Goal: Task Accomplishment & Management: Complete application form

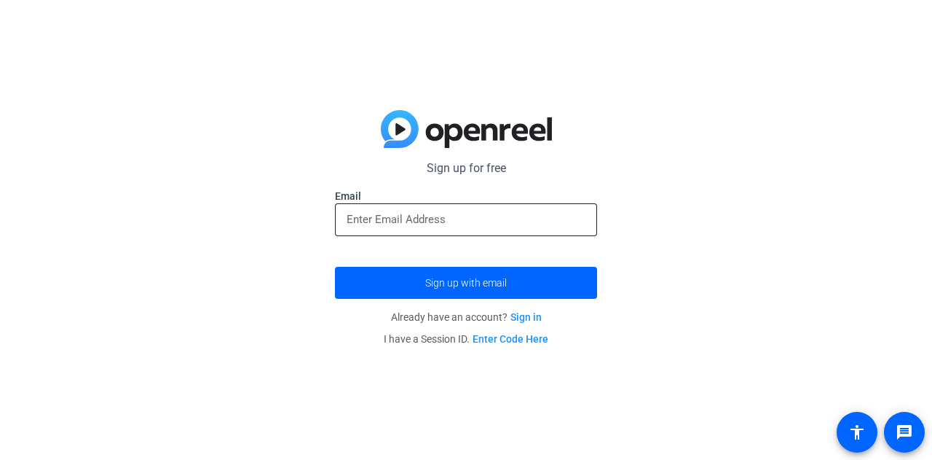
click at [453, 215] on input "email" at bounding box center [466, 218] width 239 height 17
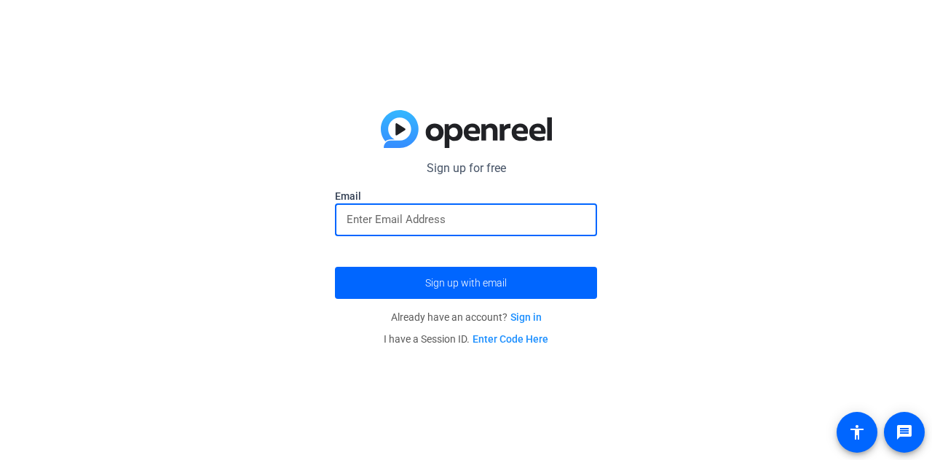
type input "[EMAIL_ADDRESS][DOMAIN_NAME]"
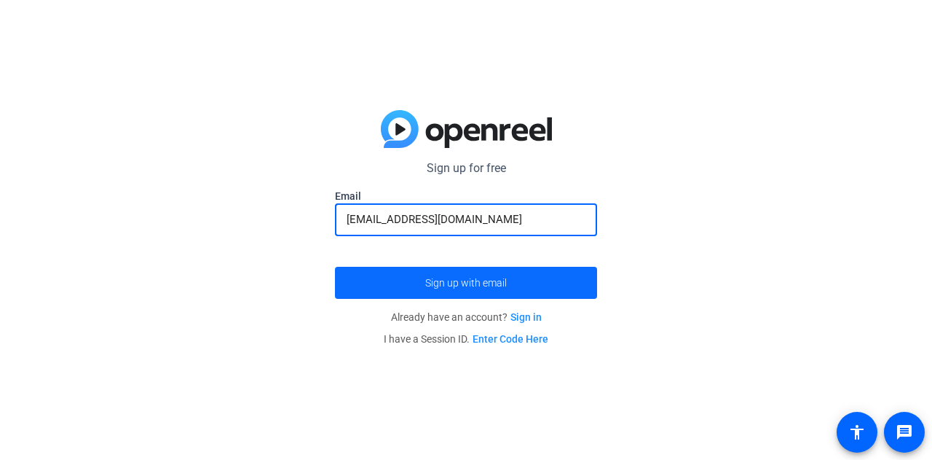
click at [456, 283] on span "Sign up with email" at bounding box center [466, 283] width 82 height 0
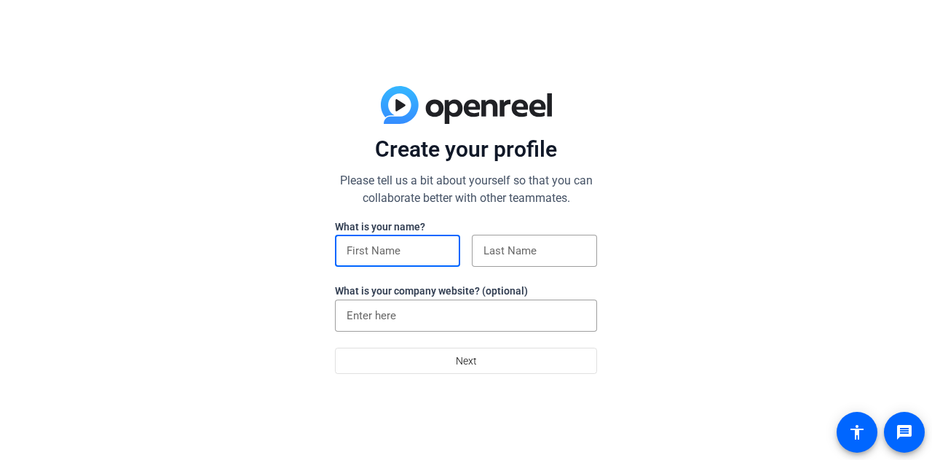
click at [422, 245] on input at bounding box center [398, 250] width 102 height 17
type input "Courtney"
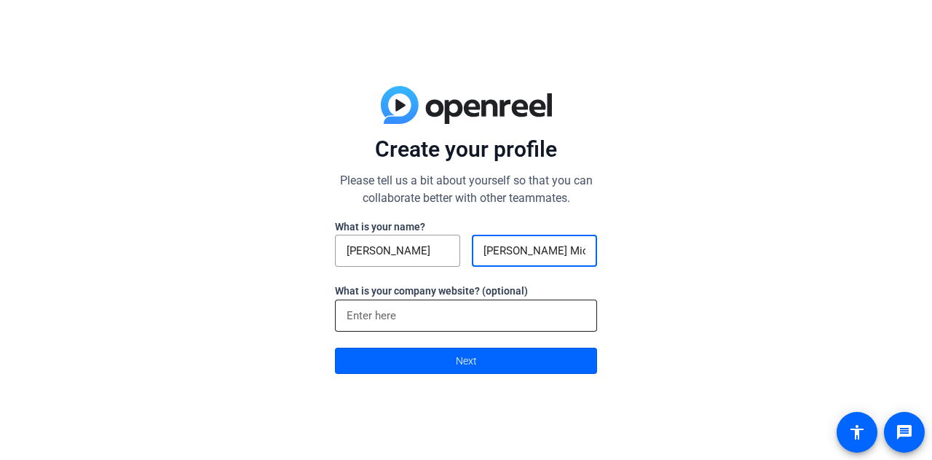
type input "Vander Veen Mich"
click at [393, 312] on input at bounding box center [466, 315] width 239 height 17
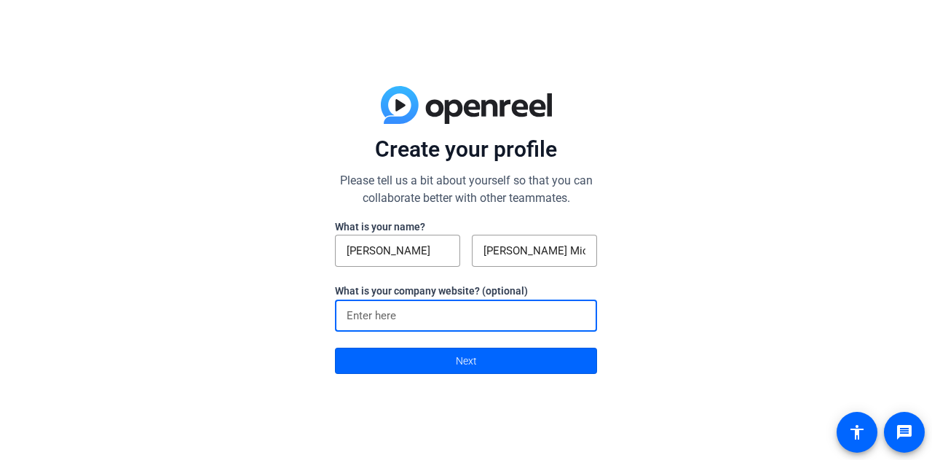
click at [654, 396] on div "Create your profile Please tell us a bit about yourself so that you can collabo…" at bounding box center [466, 230] width 932 height 460
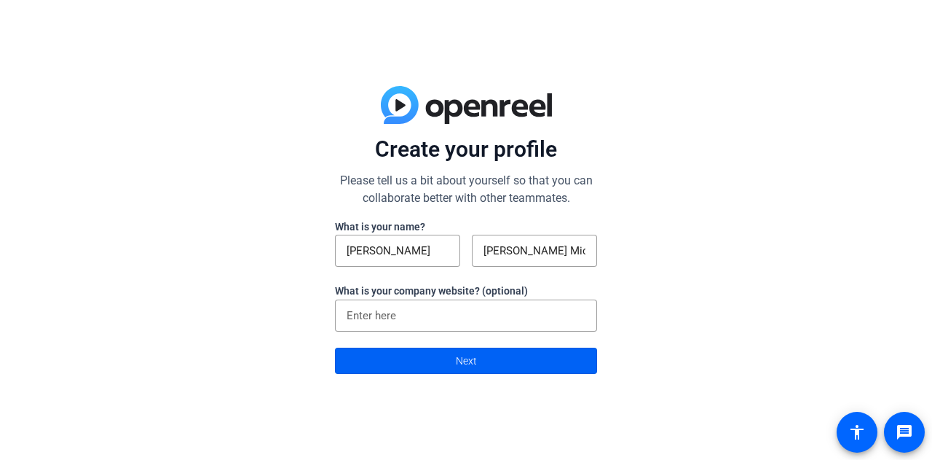
click at [562, 361] on span at bounding box center [466, 360] width 261 height 35
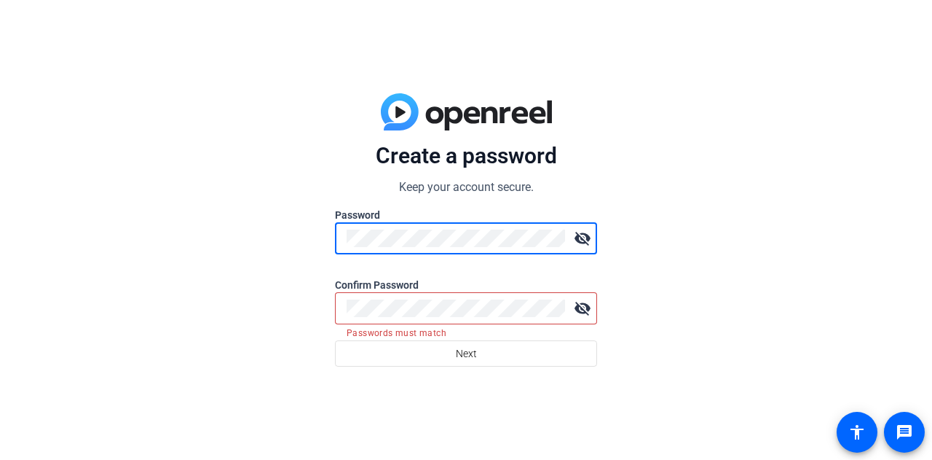
click at [497, 242] on mat-form-field "visibility_off" at bounding box center [466, 246] width 262 height 48
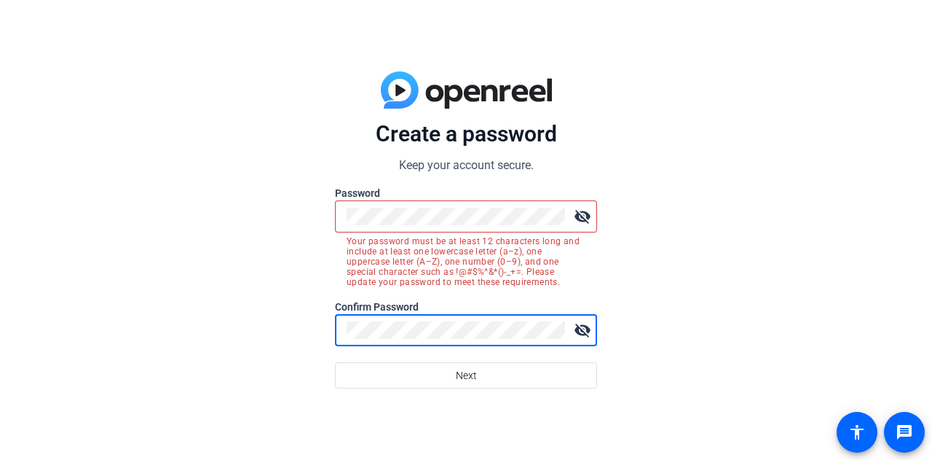
click at [335, 362] on button "Next" at bounding box center [466, 375] width 262 height 26
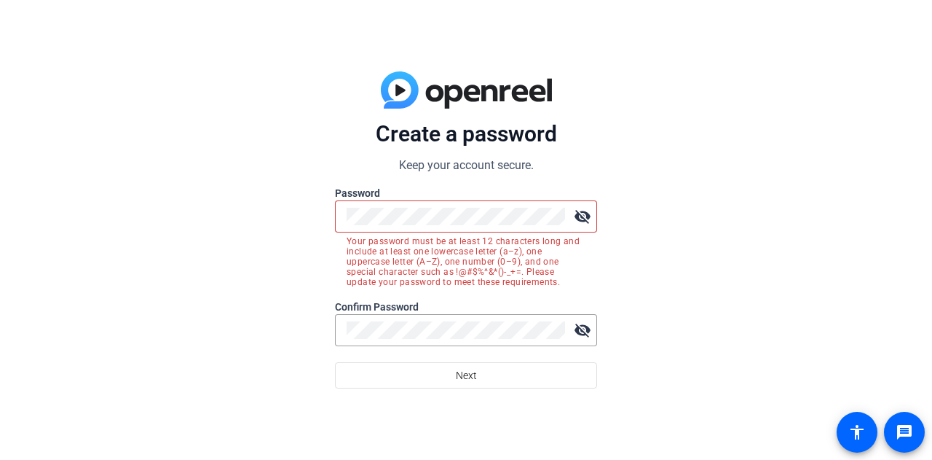
click at [578, 211] on mat-icon "visibility_off" at bounding box center [582, 216] width 29 height 29
click at [593, 326] on mat-icon "visibility_off" at bounding box center [582, 329] width 29 height 29
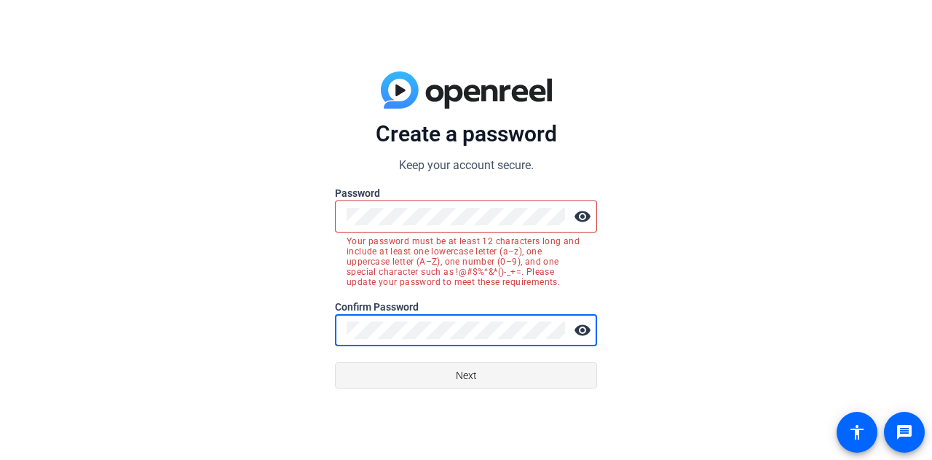
click at [503, 374] on span at bounding box center [466, 375] width 261 height 35
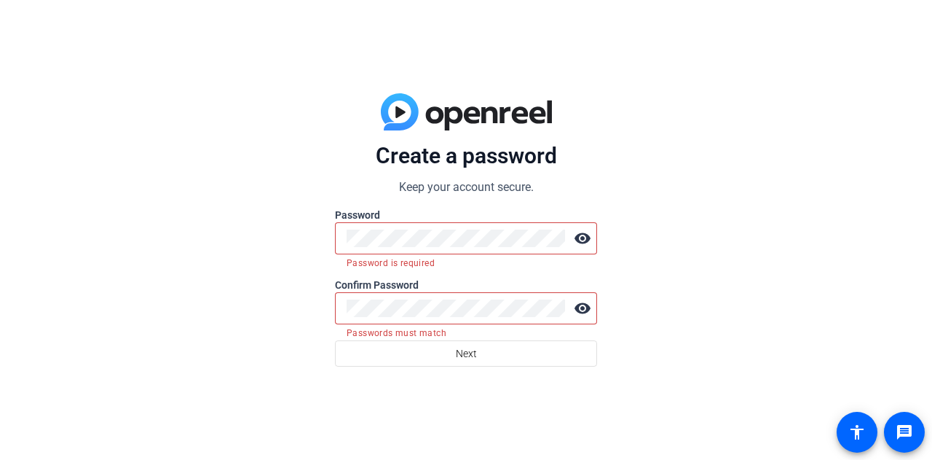
click at [639, 408] on div "Create a password Keep your account secure. Password visibility Password is req…" at bounding box center [466, 230] width 932 height 460
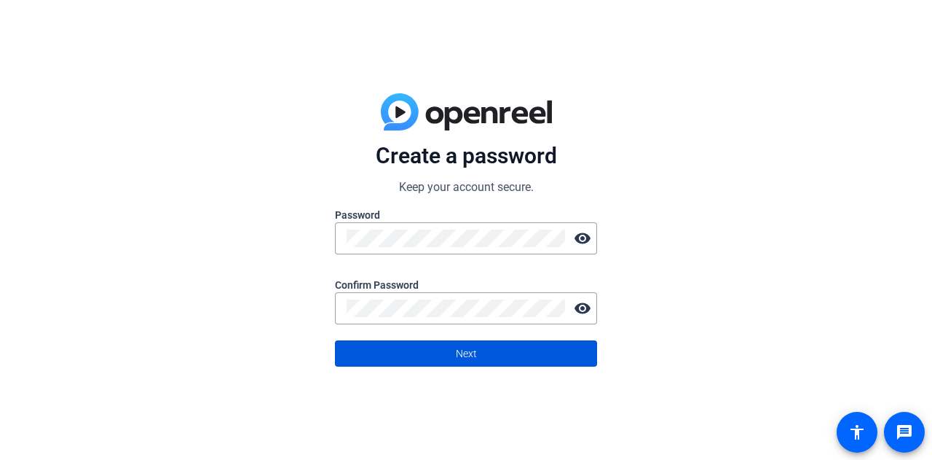
click at [481, 358] on span at bounding box center [466, 353] width 261 height 35
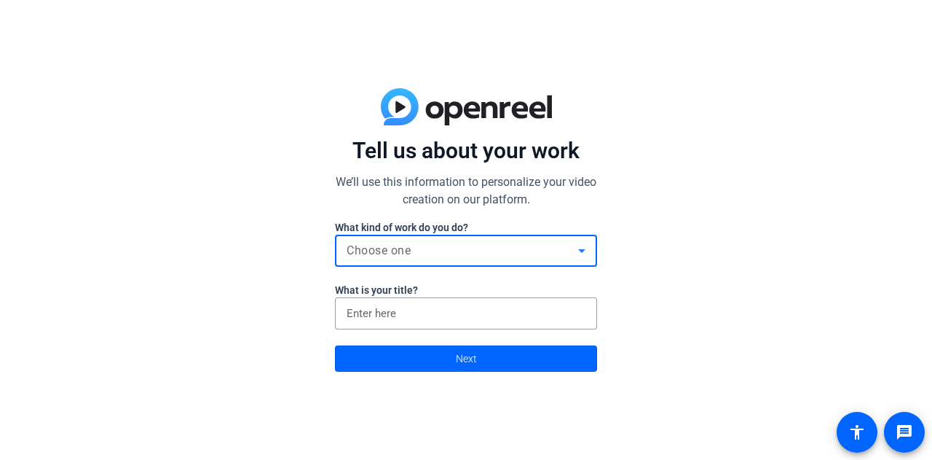
click at [520, 251] on div "Choose one" at bounding box center [463, 250] width 232 height 17
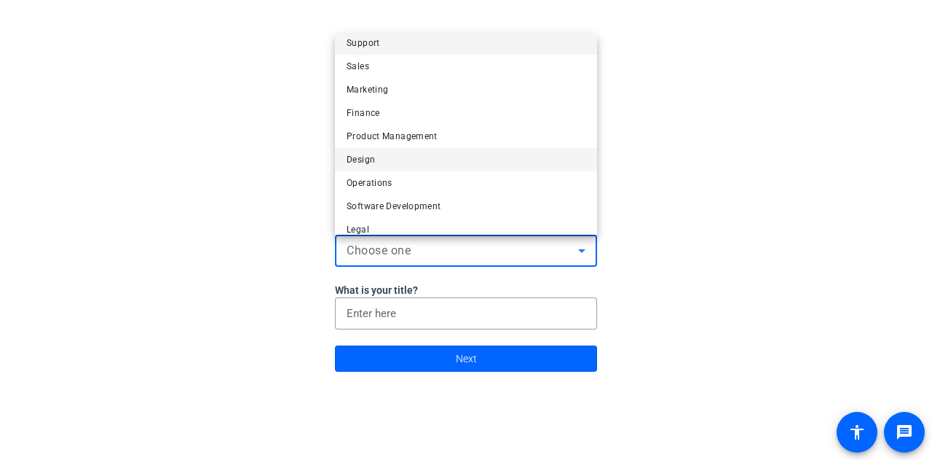
scroll to position [7, 0]
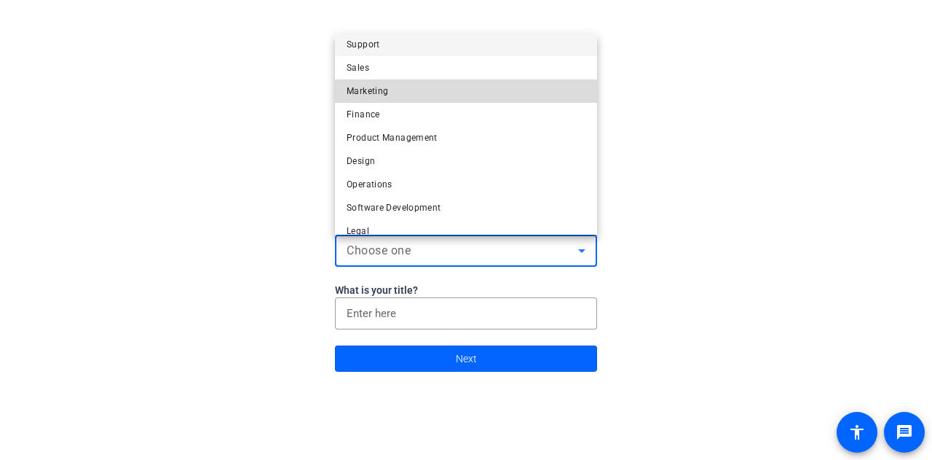
click at [491, 91] on mat-option "Marketing" at bounding box center [466, 90] width 262 height 23
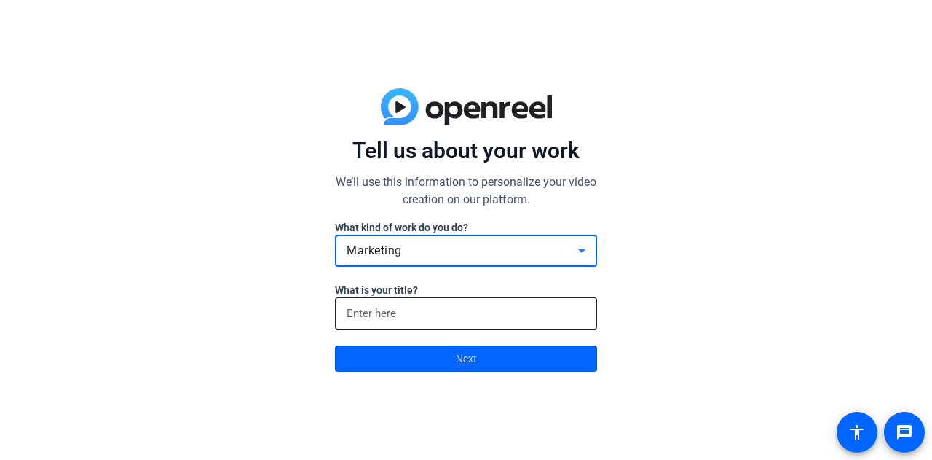
click at [441, 311] on input at bounding box center [466, 312] width 239 height 17
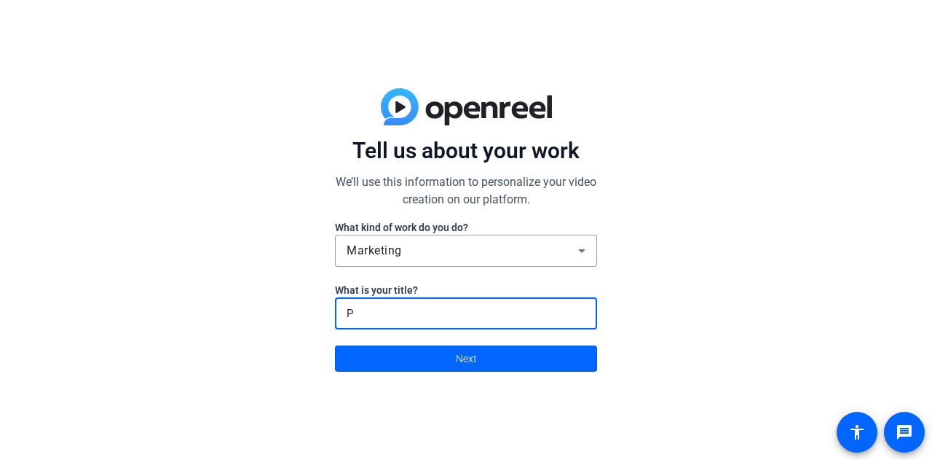
click at [441, 311] on input "P" at bounding box center [466, 312] width 239 height 17
type input "PR Strategist"
click at [454, 354] on span at bounding box center [466, 358] width 261 height 35
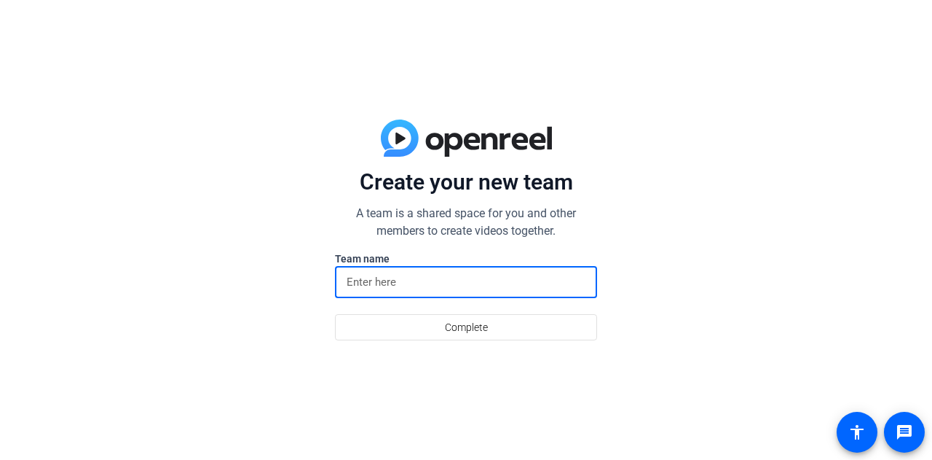
click at [436, 283] on input at bounding box center [466, 281] width 239 height 17
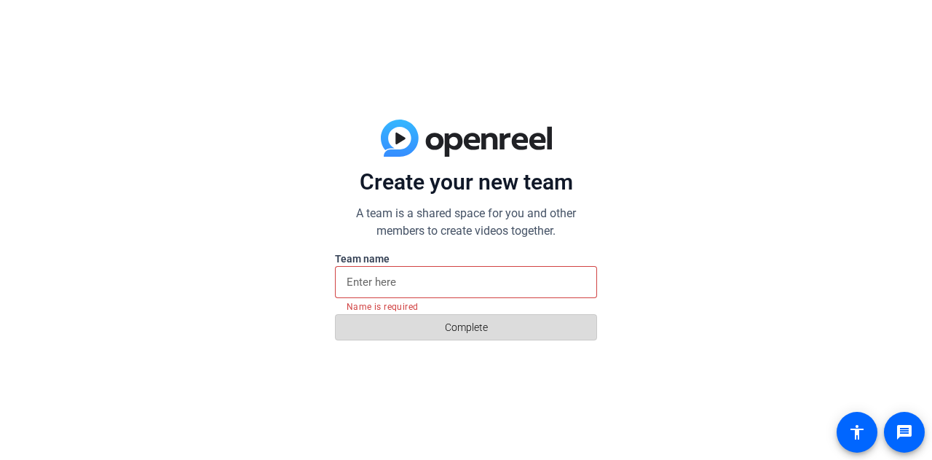
click at [469, 327] on span "Complete" at bounding box center [466, 327] width 43 height 28
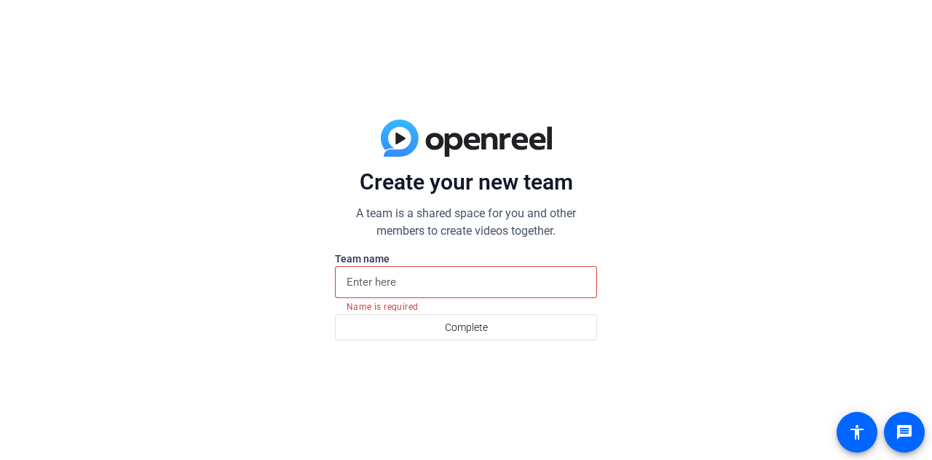
click at [444, 283] on input at bounding box center [466, 281] width 239 height 17
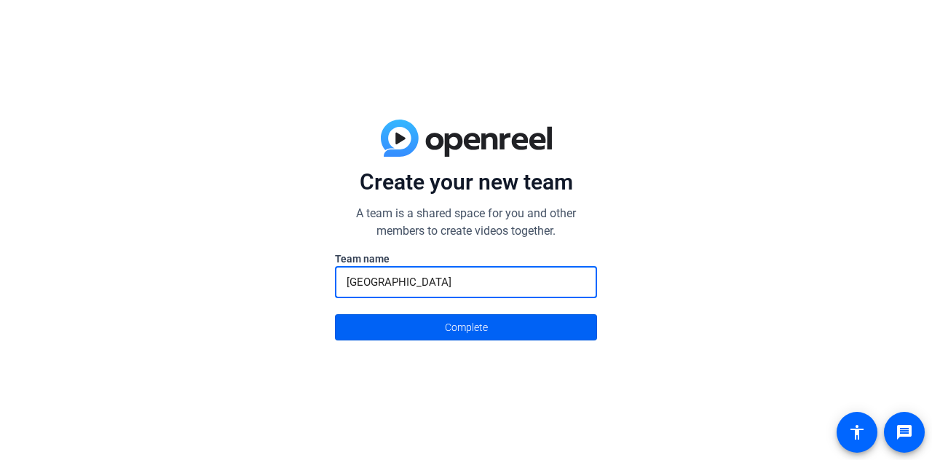
type input "Tampa"
click at [457, 336] on span "Complete" at bounding box center [466, 327] width 43 height 28
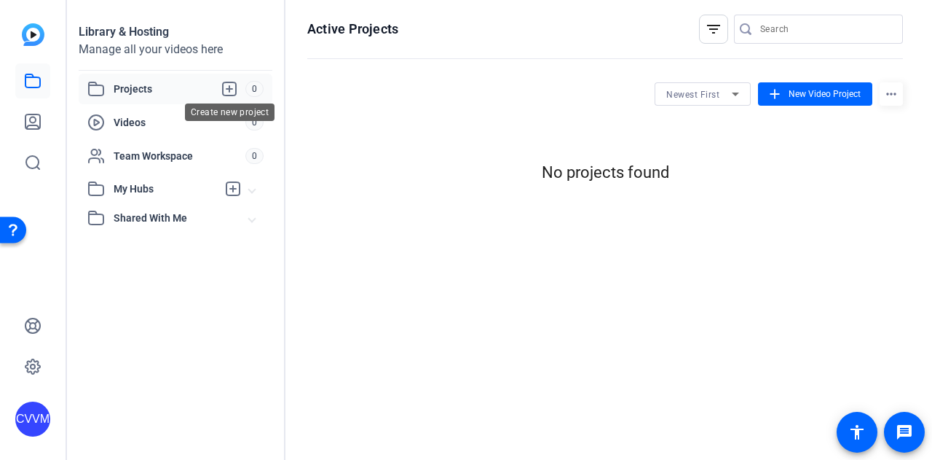
click at [227, 88] on icon at bounding box center [229, 88] width 13 height 13
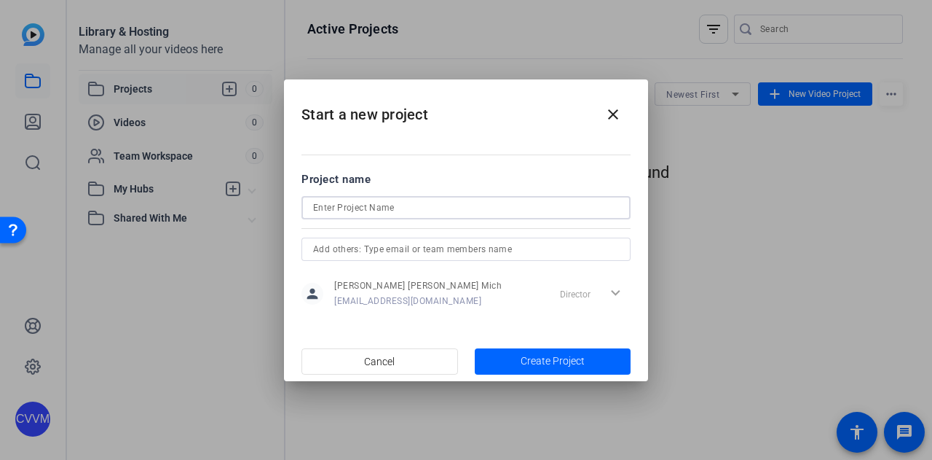
click at [383, 208] on input at bounding box center [466, 207] width 306 height 17
type input "David Condon"
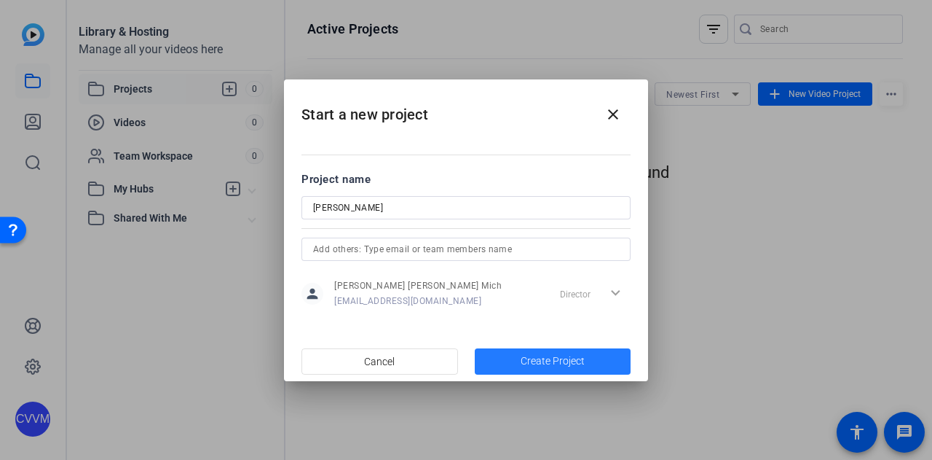
click at [518, 363] on span "button" at bounding box center [553, 361] width 157 height 35
